Goal: Transaction & Acquisition: Purchase product/service

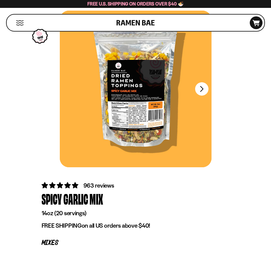
scroll to position [45, 0]
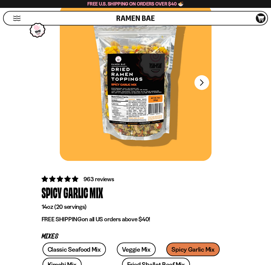
click at [200, 79] on button "FADCB6FD-DFAB-4417-9F21-029242090B77" at bounding box center [201, 82] width 15 height 15
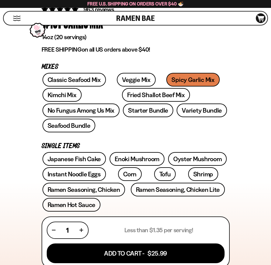
scroll to position [212, 0]
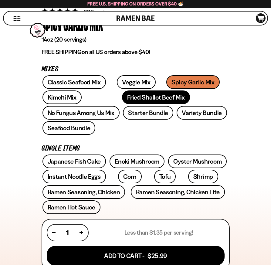
click at [128, 100] on link "Fried Shallot Beef Mix" at bounding box center [156, 98] width 68 height 14
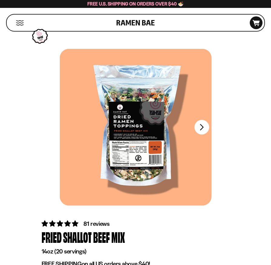
click at [207, 122] on button "FADCB6FD-DFAB-4417-9F21-029242090B77" at bounding box center [201, 127] width 15 height 15
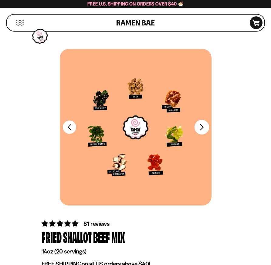
click at [204, 124] on button "FADCB6FD-DFAB-4417-9F21-029242090B77" at bounding box center [201, 127] width 15 height 15
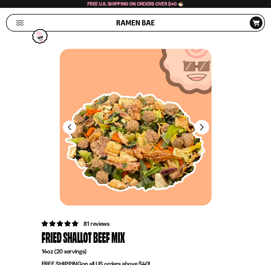
click at [204, 124] on button "FADCB6FD-DFAB-4417-9F21-029242090B77" at bounding box center [201, 127] width 15 height 15
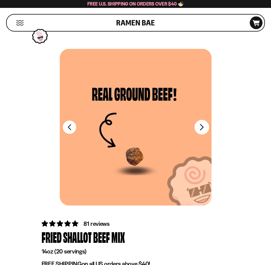
click at [204, 124] on button "FADCB6FD-DFAB-4417-9F21-029242090B77" at bounding box center [201, 127] width 15 height 15
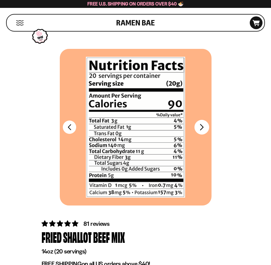
click at [204, 124] on div at bounding box center [136, 127] width 152 height 157
click at [233, 123] on div "FADCB6FD-DFAB-4417-9F21-029242090B77 FADCB6FD-DFAB-4417-9F21-029242090B77" at bounding box center [136, 132] width 266 height 166
click at [64, 130] on button "FADCB6FD-DFAB-4417-9F21-029242090B77" at bounding box center [69, 127] width 15 height 15
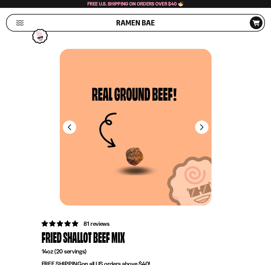
click at [32, 136] on div "FADCB6FD-DFAB-4417-9F21-029242090B77 FADCB6FD-DFAB-4417-9F21-029242090B77" at bounding box center [136, 132] width 266 height 166
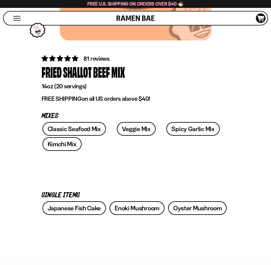
scroll to position [166, 0]
